Goal: Task Accomplishment & Management: Complete application form

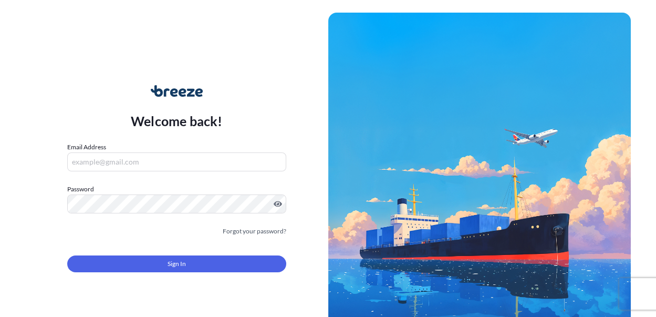
type input "[PERSON_NAME][EMAIL_ADDRESS][DOMAIN_NAME]"
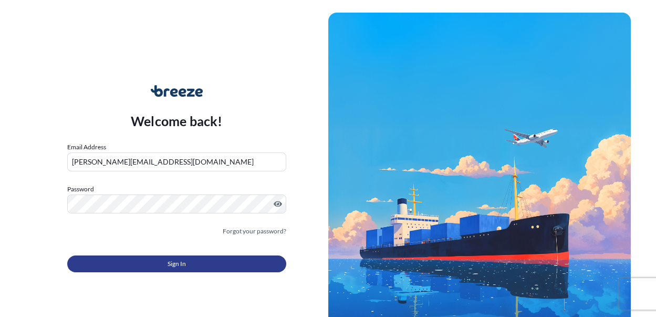
click at [179, 262] on span "Sign In" at bounding box center [177, 264] width 18 height 11
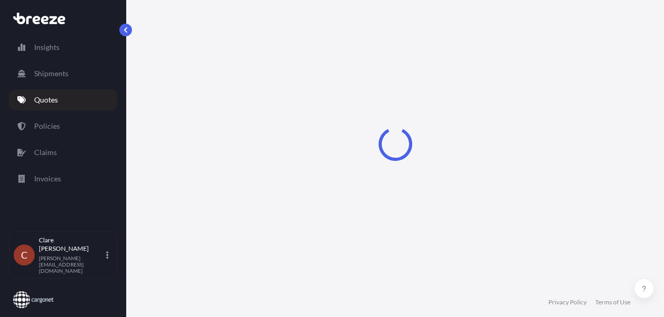
click at [51, 105] on link "Quotes" at bounding box center [63, 99] width 108 height 21
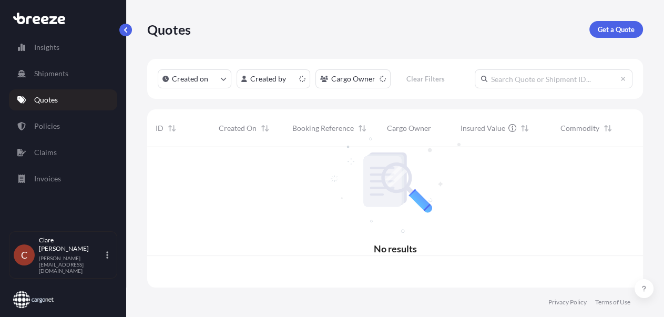
scroll to position [139, 488]
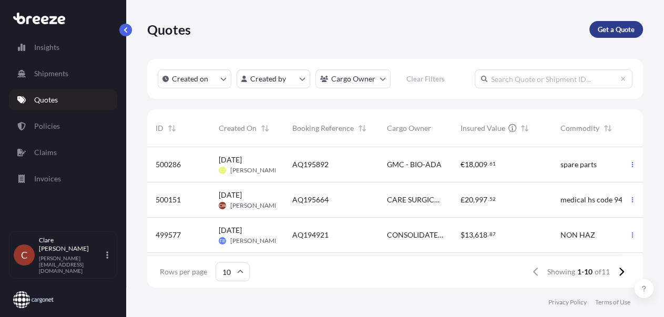
click at [619, 28] on p "Get a Quote" at bounding box center [615, 29] width 37 height 11
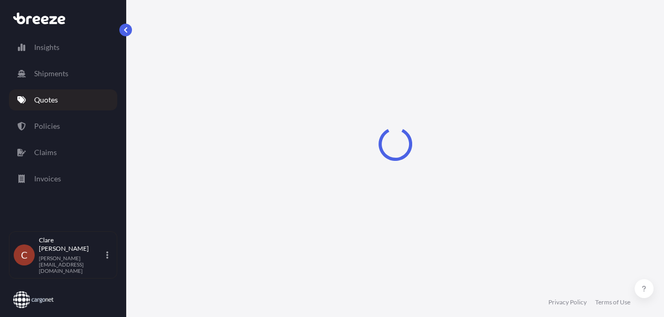
select select "Road"
select select "Sea"
select select "1"
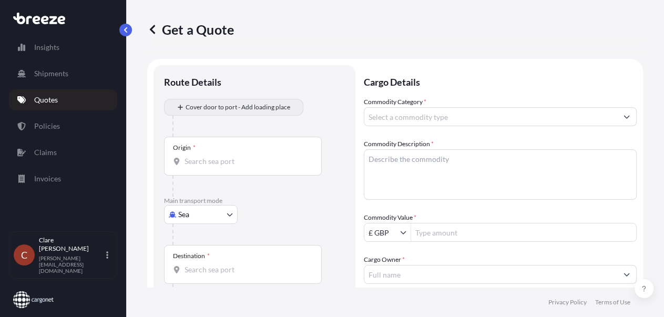
scroll to position [16, 0]
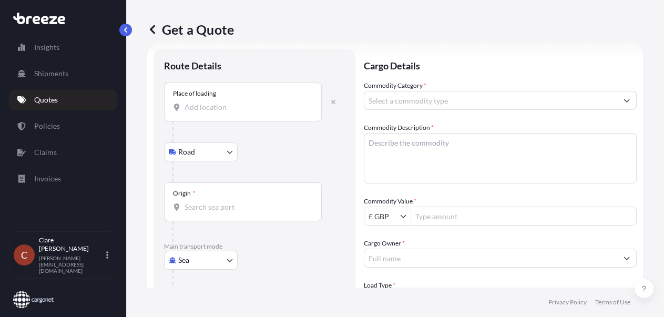
click at [244, 90] on div "Place of loading" at bounding box center [243, 101] width 158 height 39
click at [244, 102] on input "Place of loading" at bounding box center [246, 107] width 124 height 11
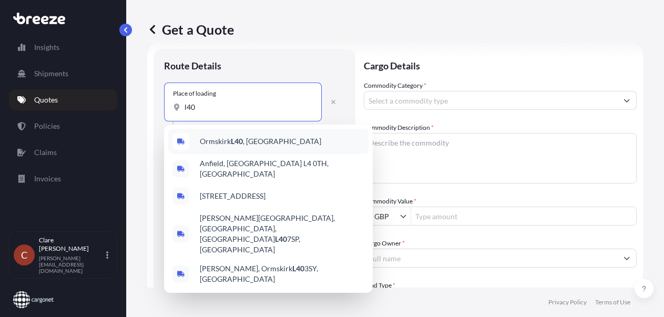
click at [245, 145] on span "Ormskirk L40 , [GEOGRAPHIC_DATA]" at bounding box center [260, 141] width 121 height 11
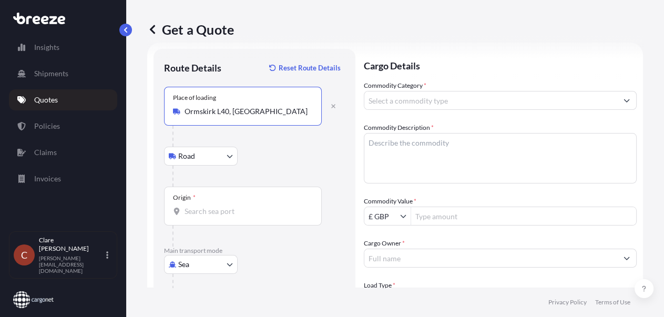
type input "Ormskirk L40, [GEOGRAPHIC_DATA]"
click at [215, 210] on input "Origin *" at bounding box center [246, 211] width 124 height 11
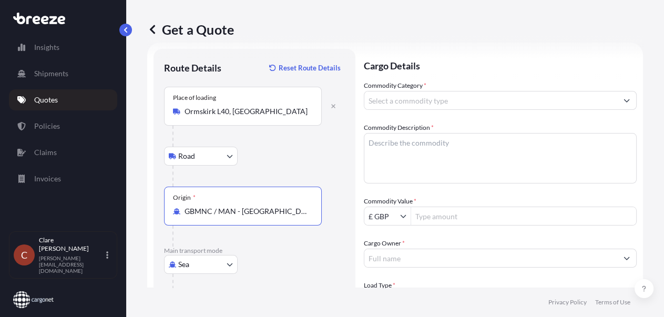
type input "GBMNC / MAN - [GEOGRAPHIC_DATA], [GEOGRAPHIC_DATA]"
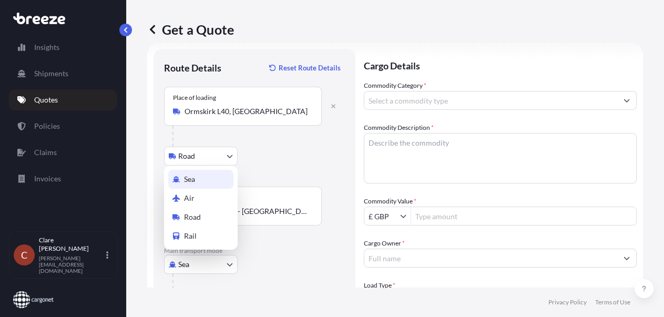
click at [220, 263] on body "10 options available. Insights Shipments Quotes Policies Claims Invoices C [PER…" at bounding box center [332, 158] width 664 height 317
click at [204, 198] on div "Air" at bounding box center [200, 198] width 65 height 19
select select "Air"
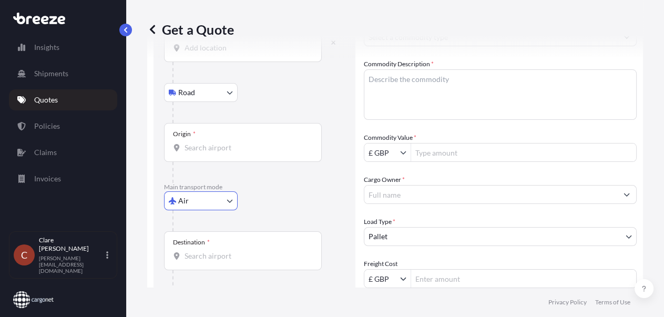
scroll to position [96, 0]
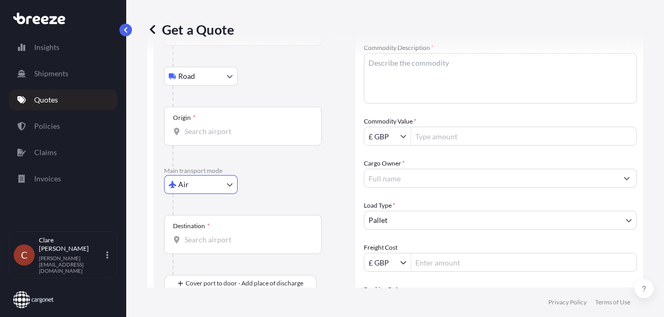
click at [229, 236] on input "Destination *" at bounding box center [246, 239] width 124 height 11
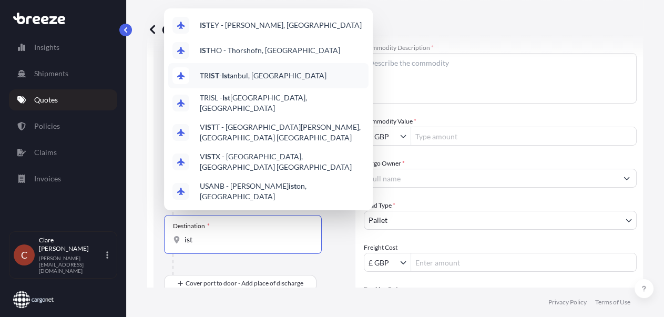
click at [257, 71] on span "TR IST - Ist anbul, [GEOGRAPHIC_DATA]" at bounding box center [263, 75] width 127 height 11
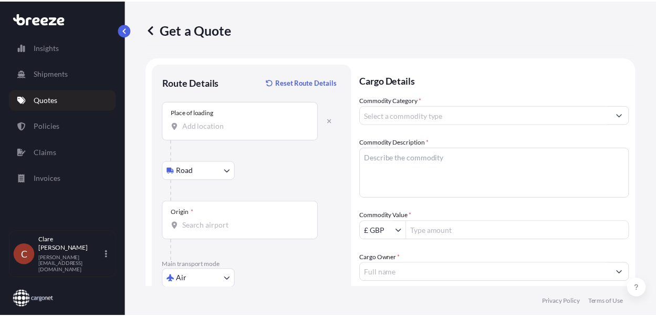
scroll to position [0, 0]
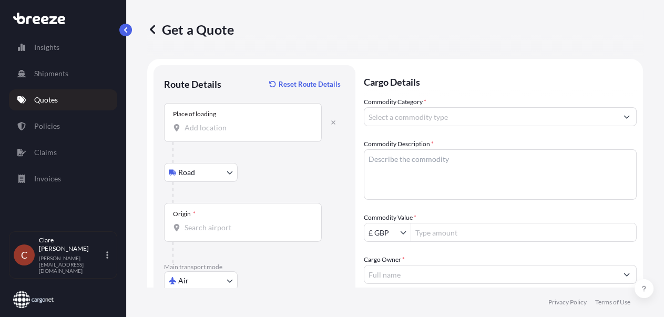
type input "TRIST - [GEOGRAPHIC_DATA], [GEOGRAPHIC_DATA]"
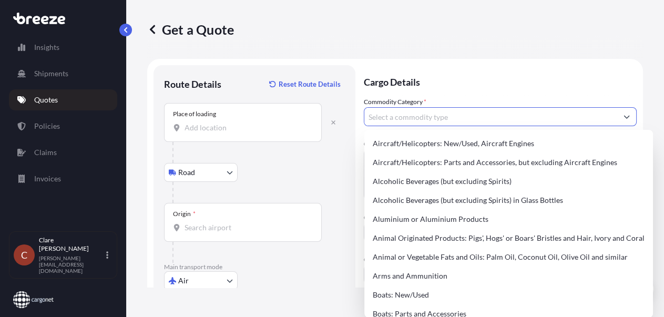
click at [400, 119] on input "Commodity Category *" at bounding box center [490, 116] width 253 height 19
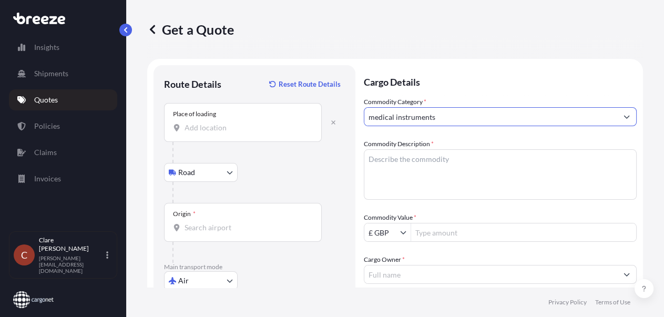
type input "medical instruments"
click at [389, 167] on textarea "Commodity Description *" at bounding box center [500, 174] width 273 height 50
paste textarea "CS Blade Clamp"
click at [442, 165] on textarea "CS Blade Clamp" at bounding box center [500, 174] width 273 height 50
paste textarea "CS FlexiFin™ Stirrups"
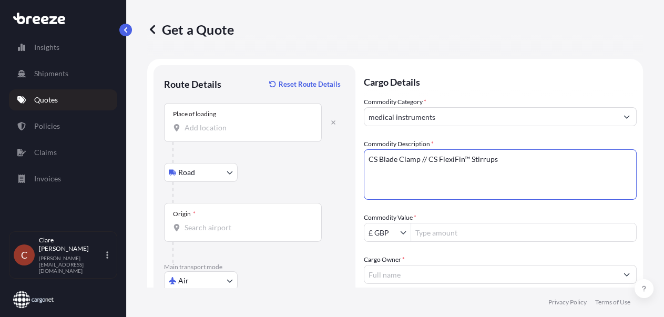
type textarea "CS Blade Clamp // CS FlexiFin™ Stirrups"
click at [430, 234] on input "Commodity Value *" at bounding box center [523, 232] width 225 height 19
click at [429, 226] on input "Commodity Value *" at bounding box center [523, 232] width 225 height 19
paste input "18,761.10"
type input "18,761.1"
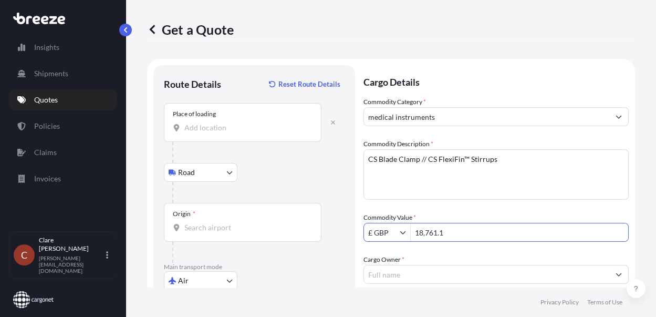
click at [405, 270] on input "Cargo Owner *" at bounding box center [486, 274] width 245 height 19
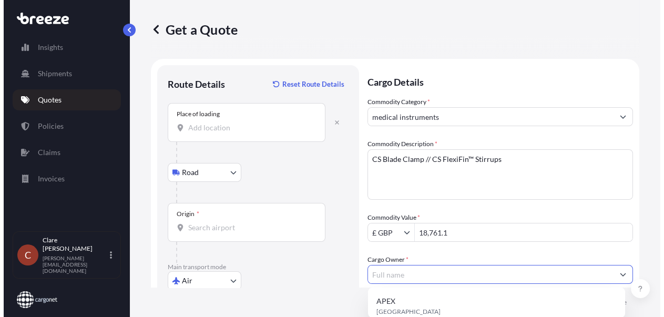
scroll to position [175, 0]
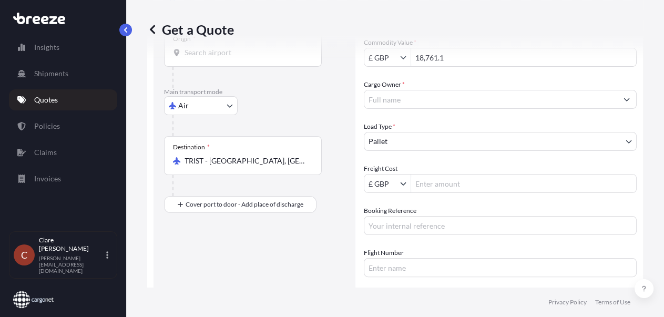
click at [412, 101] on input "Cargo Owner *" at bounding box center [490, 99] width 253 height 19
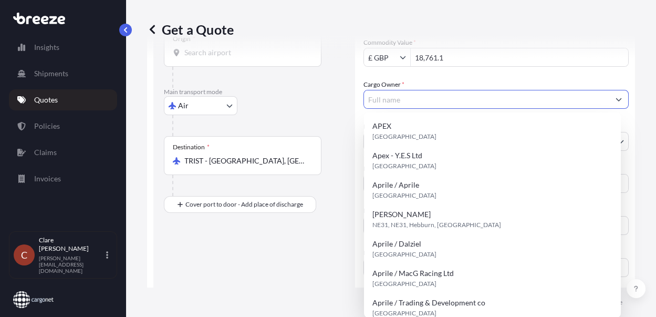
paste input "TURK TRANSPORT (UK) LIMITED"
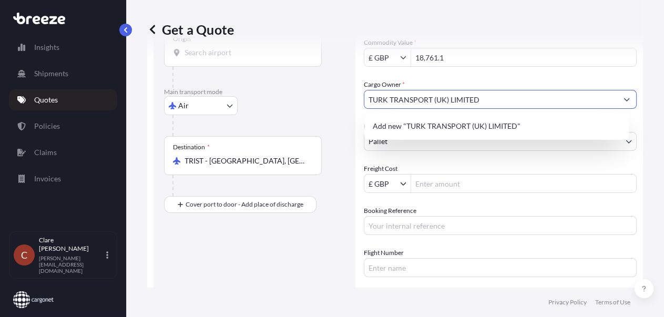
click at [492, 99] on input "TURK TRANSPORT (UK) LIMITED" at bounding box center [490, 99] width 253 height 19
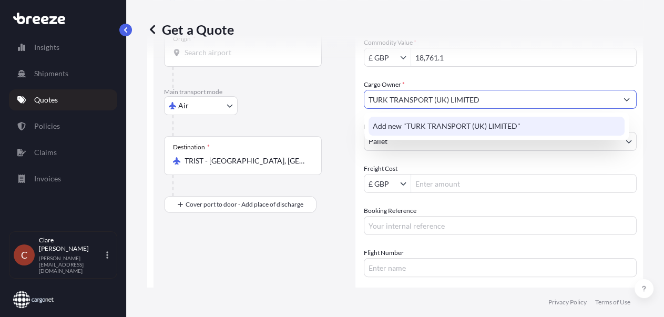
click at [474, 125] on span "Add new "TURK TRANSPORT (UK) LIMITED"" at bounding box center [447, 126] width 148 height 11
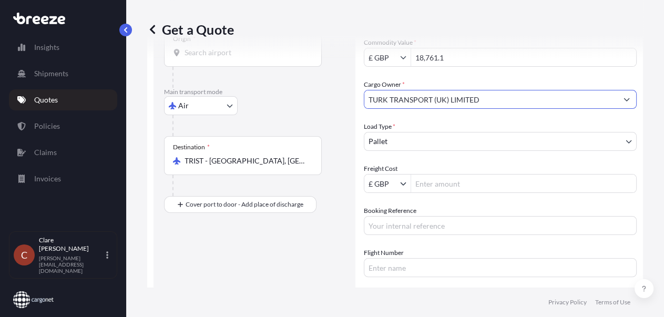
type input "TURK TRANSPORT (UK) LIMITED"
click at [437, 183] on input "Freight Cost" at bounding box center [523, 183] width 225 height 19
type input "506.91"
click at [430, 230] on input "Booking Reference" at bounding box center [500, 225] width 273 height 19
type input "AQ195950"
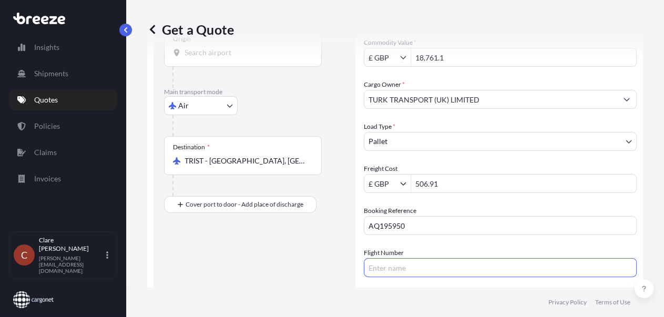
click at [417, 266] on input "Flight Number" at bounding box center [500, 267] width 273 height 19
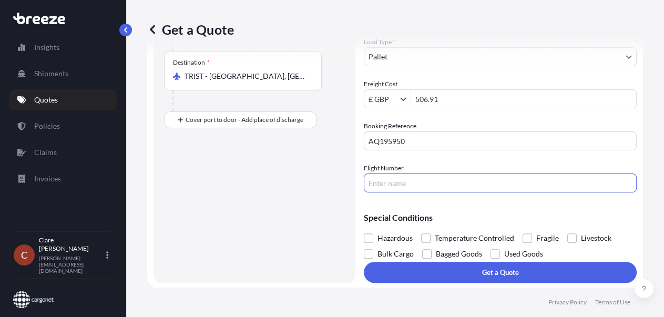
scroll to position [261, 0]
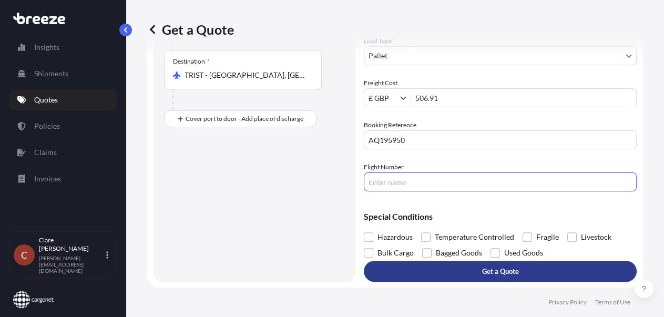
click at [508, 276] on button "Get a Quote" at bounding box center [500, 271] width 273 height 21
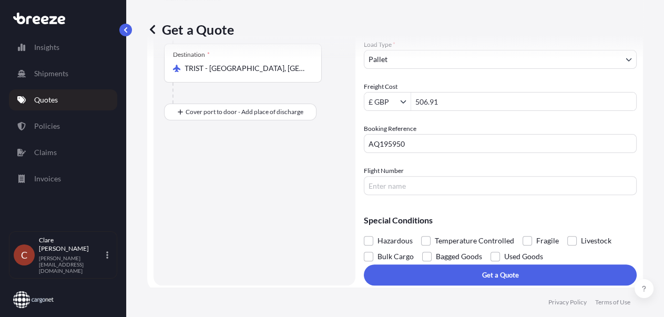
scroll to position [271, 0]
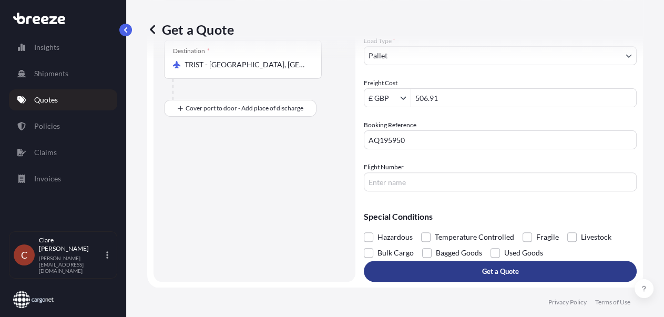
click at [500, 270] on p "Get a Quote" at bounding box center [500, 271] width 37 height 11
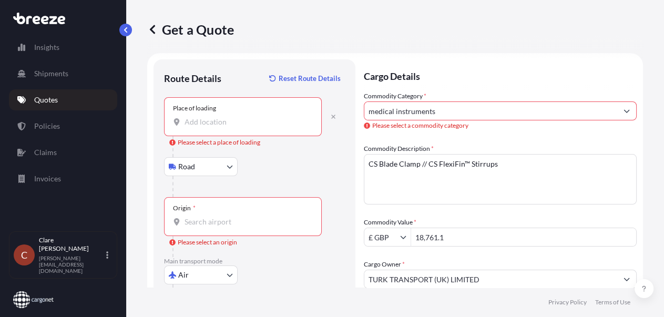
scroll to position [1, 0]
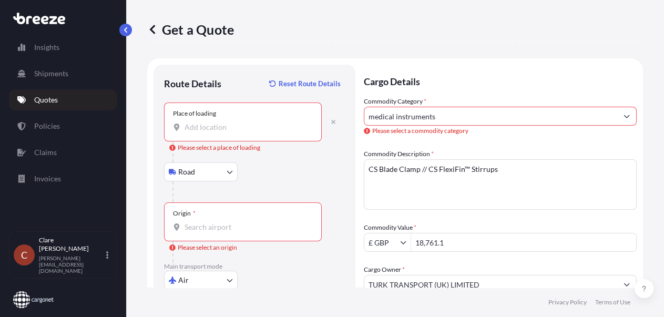
click at [262, 120] on div "Place of loading" at bounding box center [243, 121] width 158 height 39
click at [262, 122] on input "Place of loading Please select a place of loading" at bounding box center [246, 127] width 124 height 11
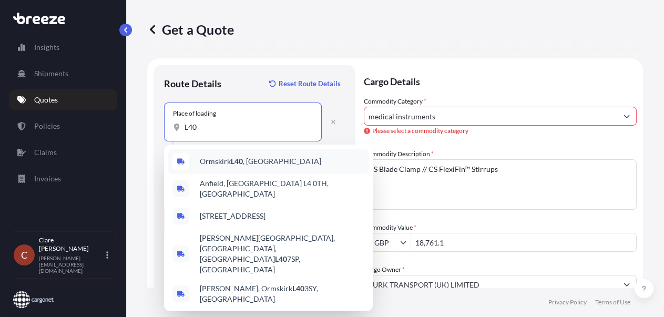
click at [250, 160] on span "Ormskirk L40 , [GEOGRAPHIC_DATA]" at bounding box center [260, 161] width 121 height 11
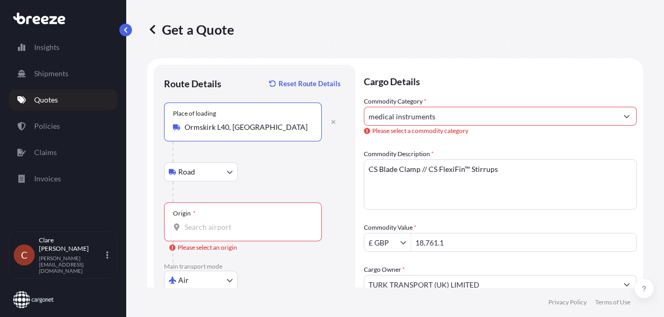
type input "Ormskirk L40, [GEOGRAPHIC_DATA]"
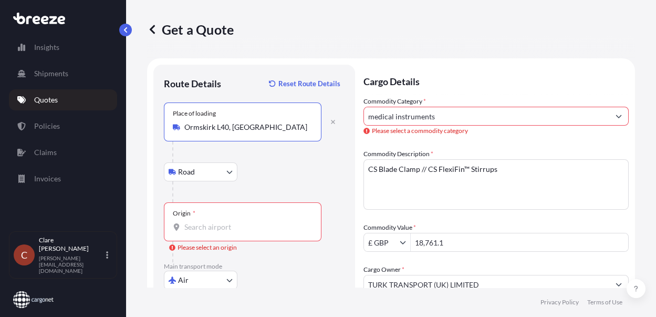
click at [622, 113] on form "Route Details Reset Route Details Place of loading Ormskirk L40, UK Road Road R…" at bounding box center [391, 308] width 488 height 500
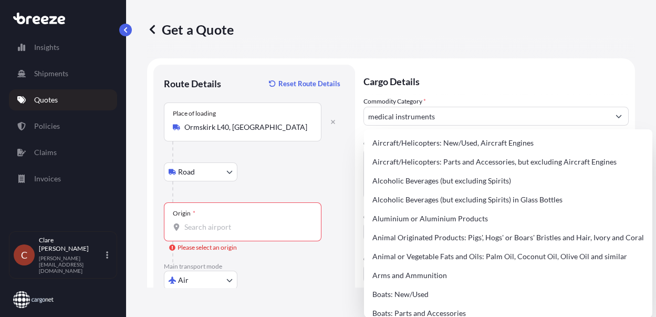
click at [263, 220] on div "Origin *" at bounding box center [243, 221] width 158 height 39
click at [263, 222] on input "Origin * Please select an origin" at bounding box center [246, 227] width 124 height 11
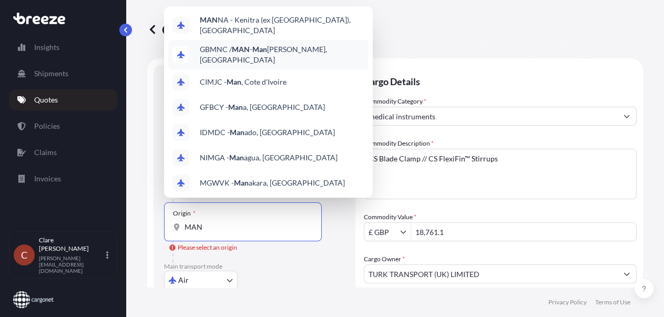
click at [296, 47] on span "GBMNC / MAN - Man [PERSON_NAME], [GEOGRAPHIC_DATA]" at bounding box center [282, 54] width 164 height 21
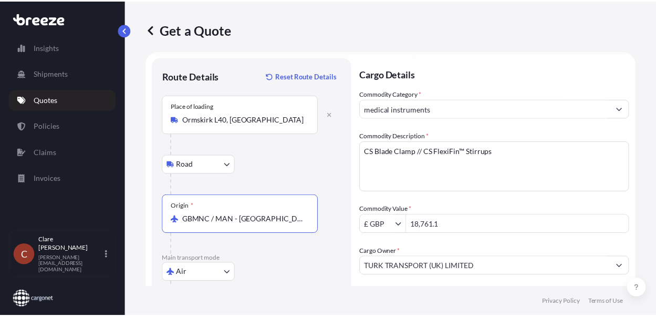
scroll to position [0, 0]
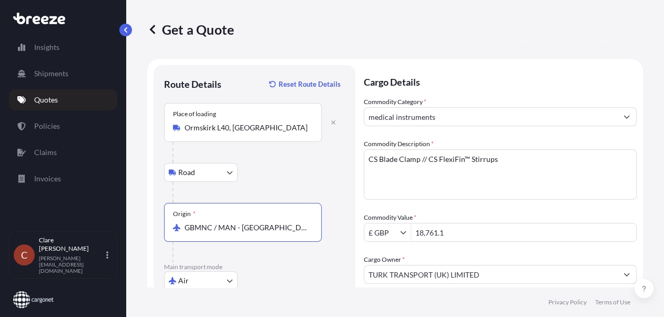
type input "GBMNC / MAN - [GEOGRAPHIC_DATA], [GEOGRAPHIC_DATA]"
click at [622, 116] on form "Route Details Reset Route Details Place of loading [GEOGRAPHIC_DATA] Road Road …" at bounding box center [394, 304] width 495 height 490
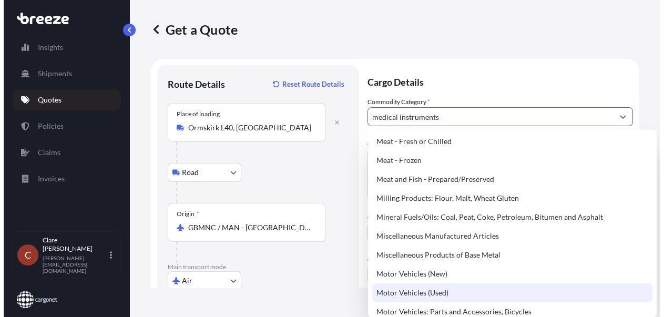
scroll to position [1393, 0]
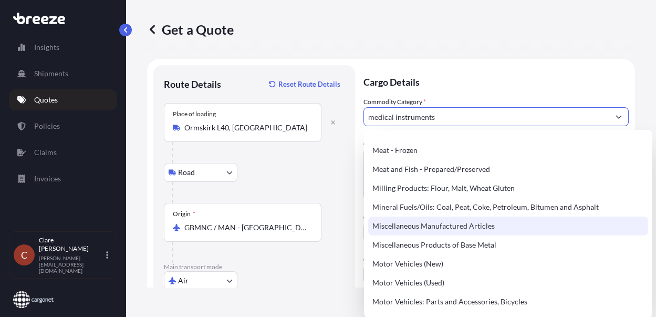
click at [487, 224] on div "Miscellaneous Manufactured Articles" at bounding box center [508, 225] width 280 height 19
type input "Miscellaneous Manufactured Articles"
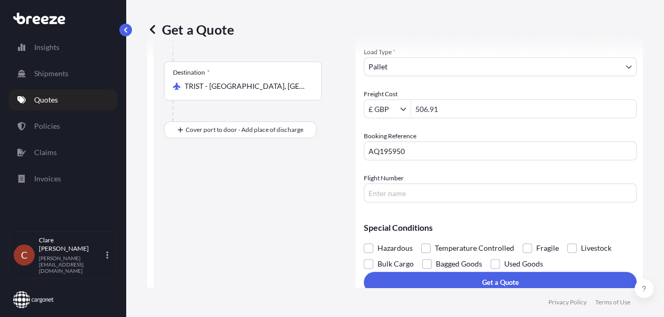
scroll to position [261, 0]
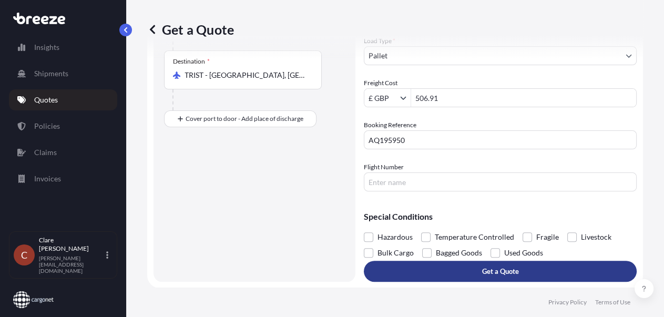
click at [443, 272] on button "Get a Quote" at bounding box center [500, 271] width 273 height 21
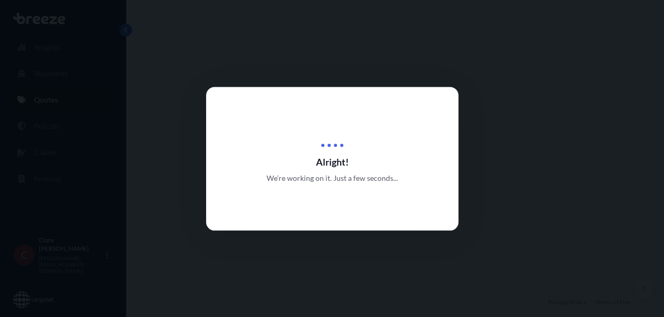
select select "Road"
select select "Air"
select select "1"
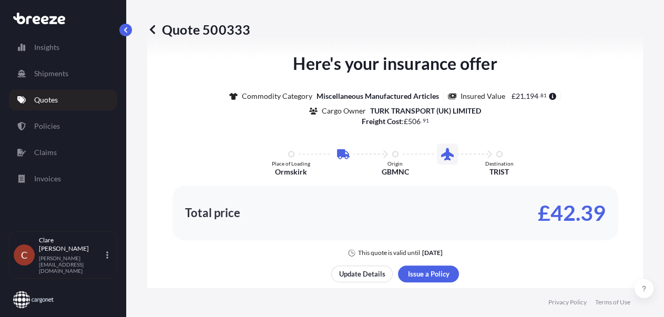
scroll to position [777, 0]
